Goal: Browse casually: Explore the website without a specific task or goal

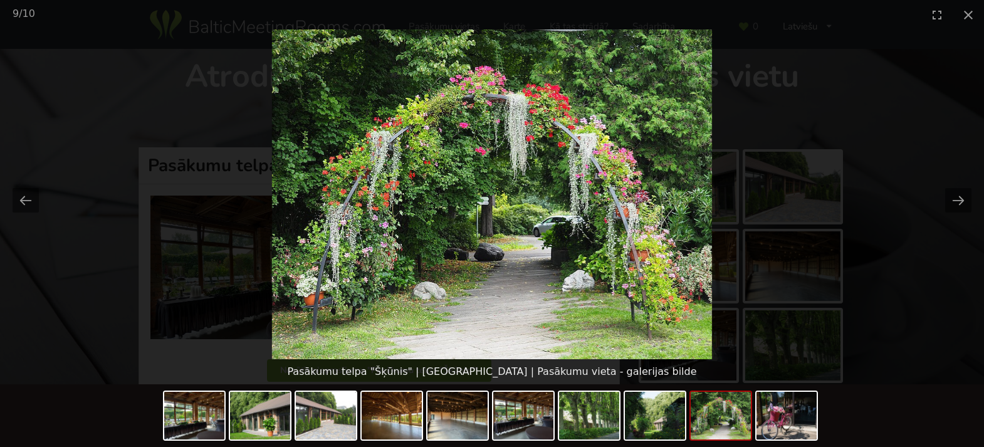
scroll to position [86, 0]
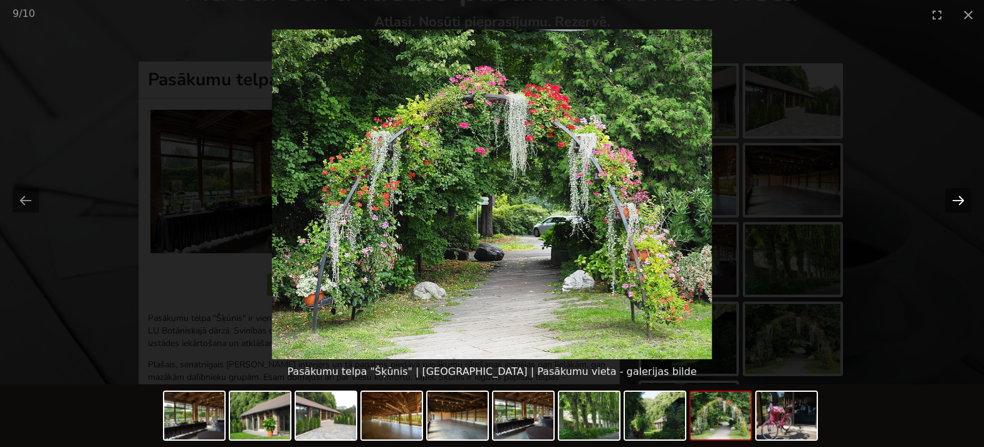
click at [953, 202] on button "Next slide" at bounding box center [958, 200] width 26 height 24
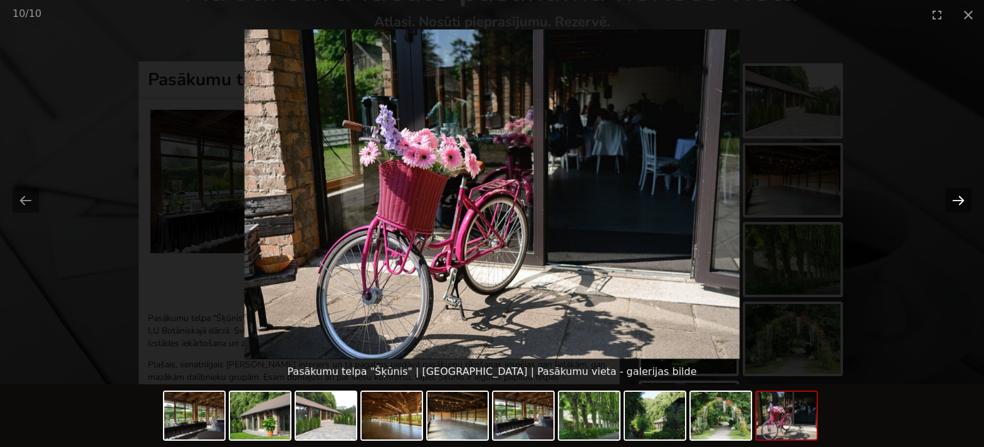
click at [953, 202] on button "Next slide" at bounding box center [958, 200] width 26 height 24
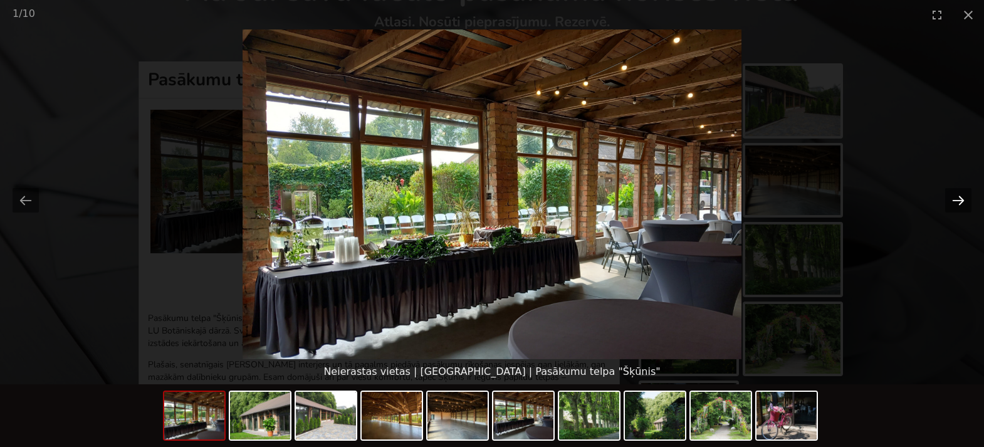
click at [953, 202] on button "Next slide" at bounding box center [958, 200] width 26 height 24
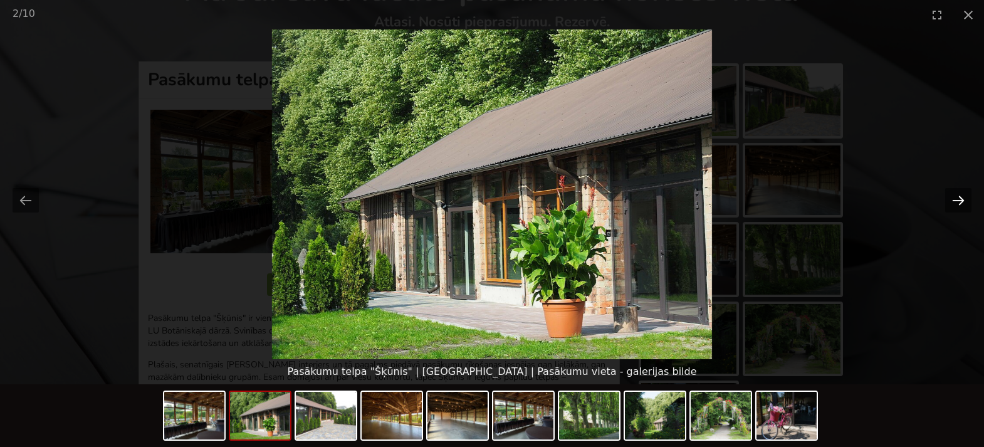
click at [953, 202] on button "Next slide" at bounding box center [958, 200] width 26 height 24
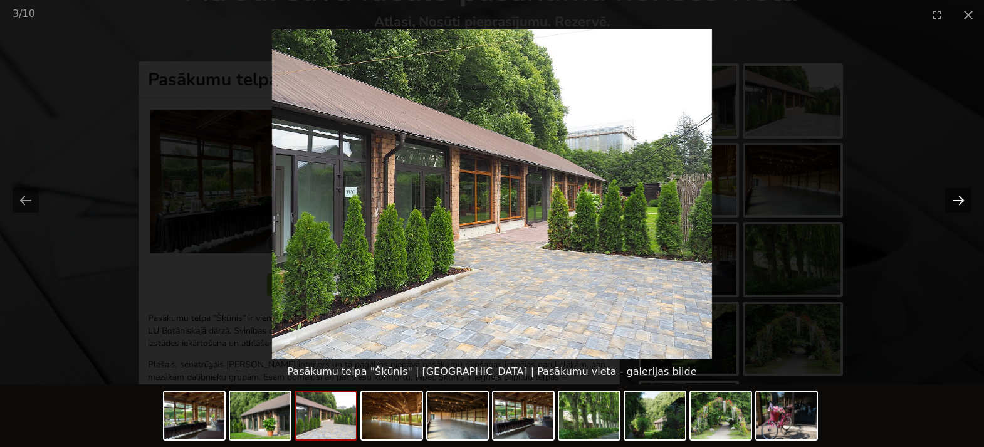
click at [953, 202] on button "Next slide" at bounding box center [958, 200] width 26 height 24
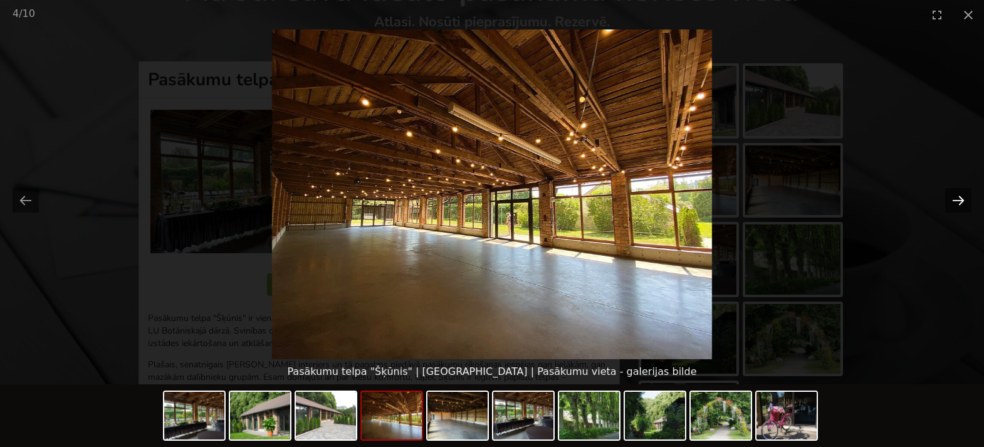
click at [953, 202] on button "Next slide" at bounding box center [958, 200] width 26 height 24
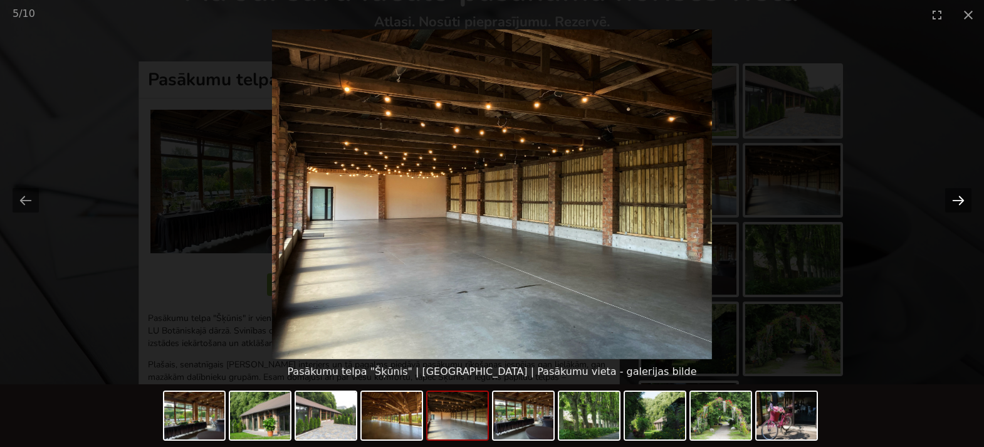
click at [953, 202] on button "Next slide" at bounding box center [958, 200] width 26 height 24
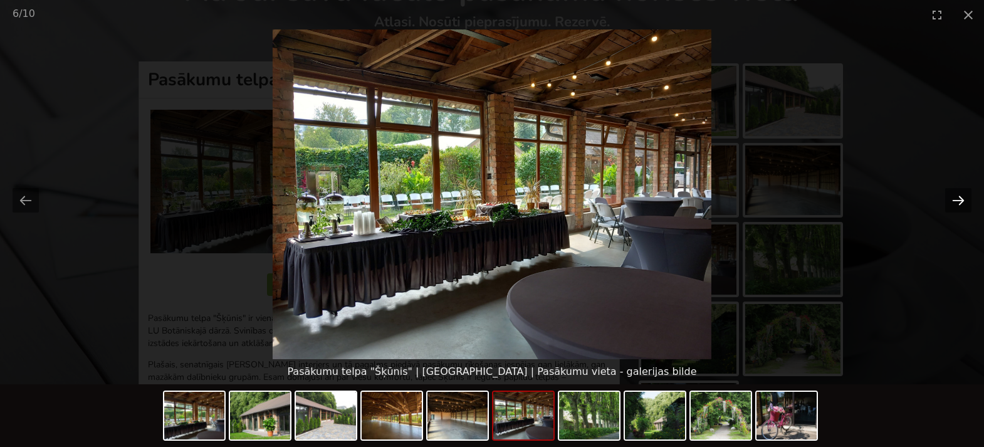
click at [953, 202] on button "Next slide" at bounding box center [958, 200] width 26 height 24
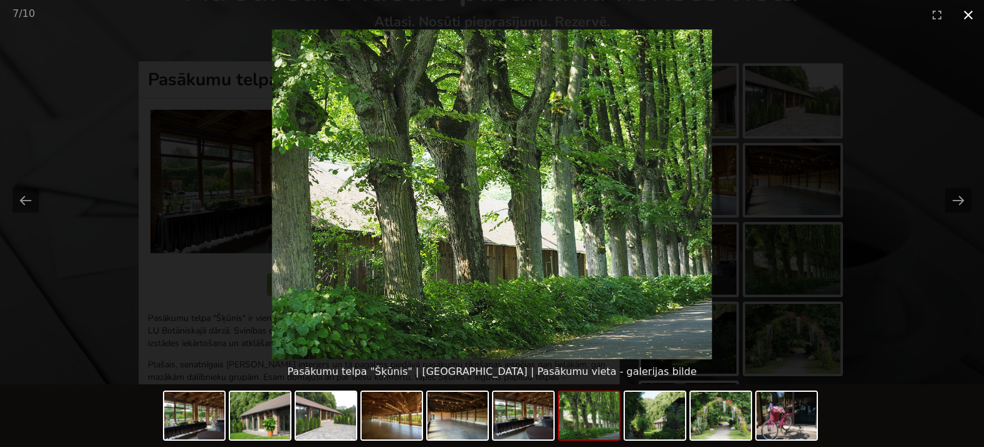
click at [964, 17] on button "Close gallery" at bounding box center [968, 14] width 31 height 29
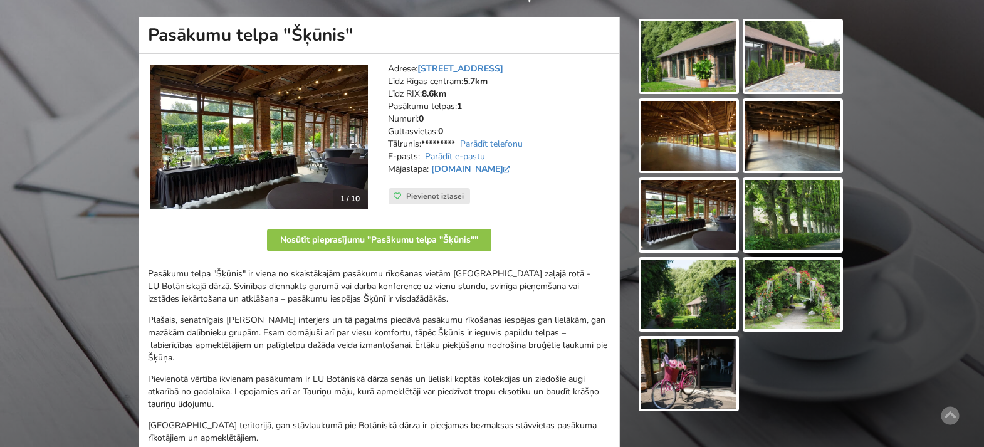
scroll to position [128, 0]
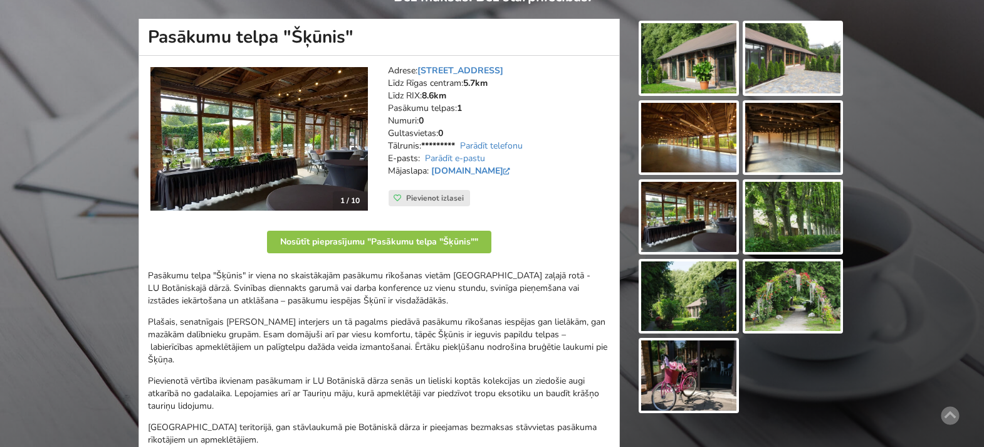
click at [781, 144] on img at bounding box center [792, 138] width 95 height 70
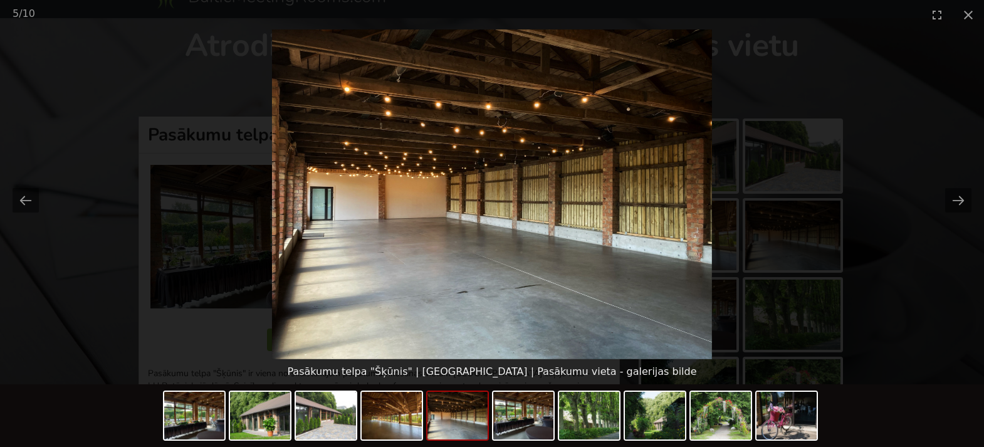
scroll to position [29, 0]
click at [901, 288] on picture at bounding box center [492, 194] width 984 height 330
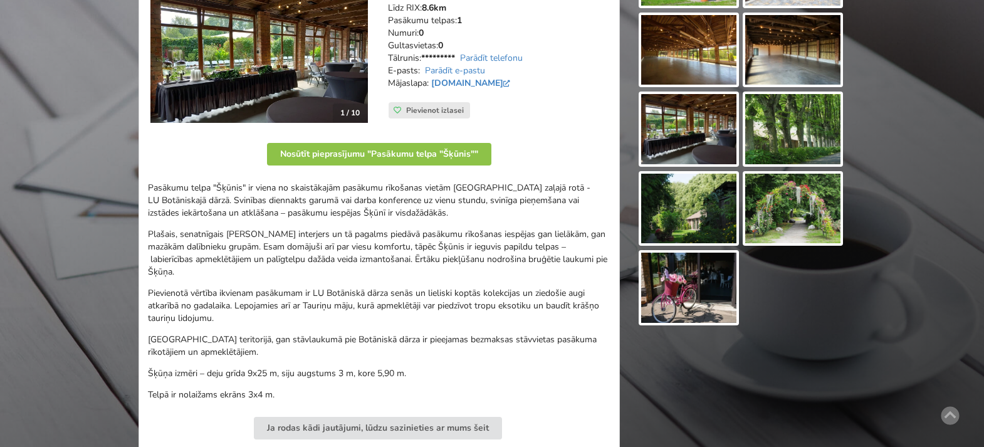
scroll to position [159, 0]
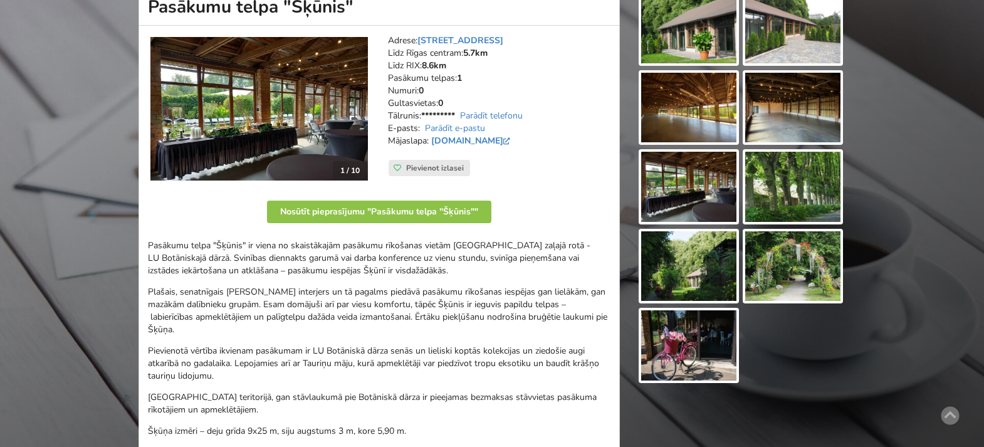
click at [801, 84] on img at bounding box center [792, 108] width 95 height 70
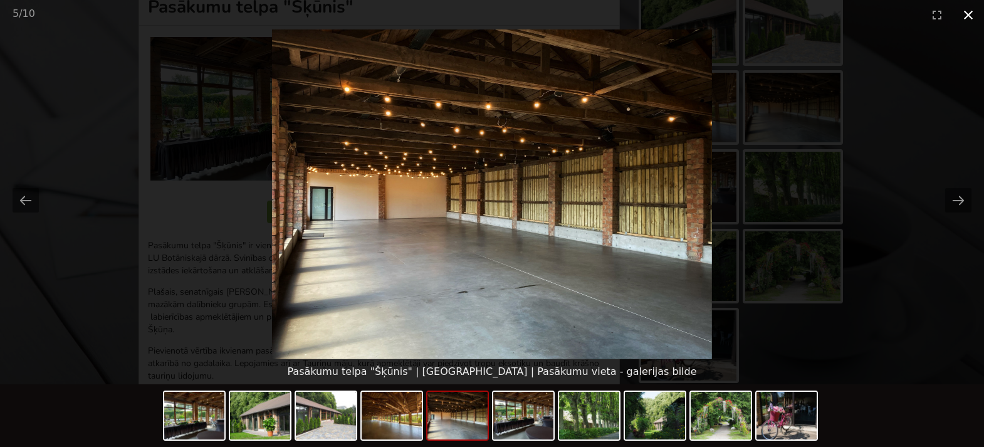
click at [968, 18] on button "Close gallery" at bounding box center [968, 14] width 31 height 29
